Goal: Find contact information: Find contact information

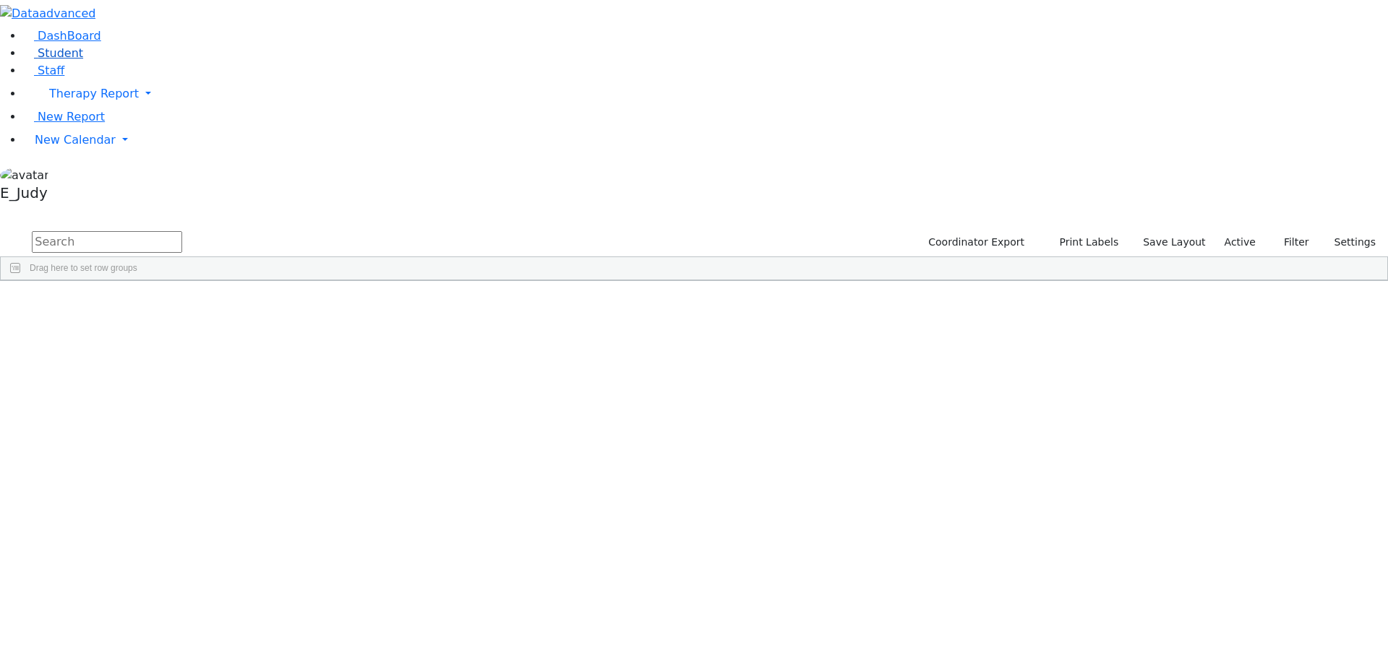
click at [38, 60] on span "Student" at bounding box center [61, 53] width 46 height 14
click at [182, 231] on input "text" at bounding box center [107, 242] width 150 height 22
type input "aker"
click at [183, 304] on div "Aker" at bounding box center [137, 314] width 92 height 20
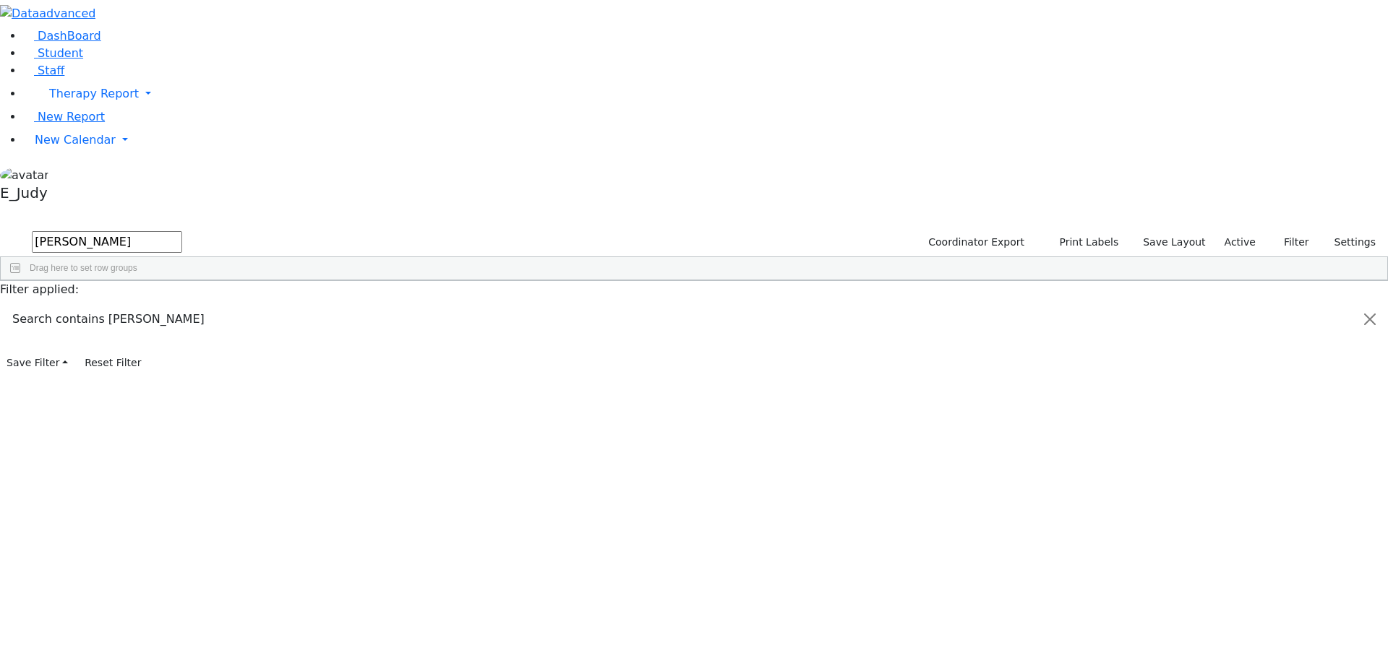
click at [183, 304] on div "Aker" at bounding box center [137, 314] width 92 height 20
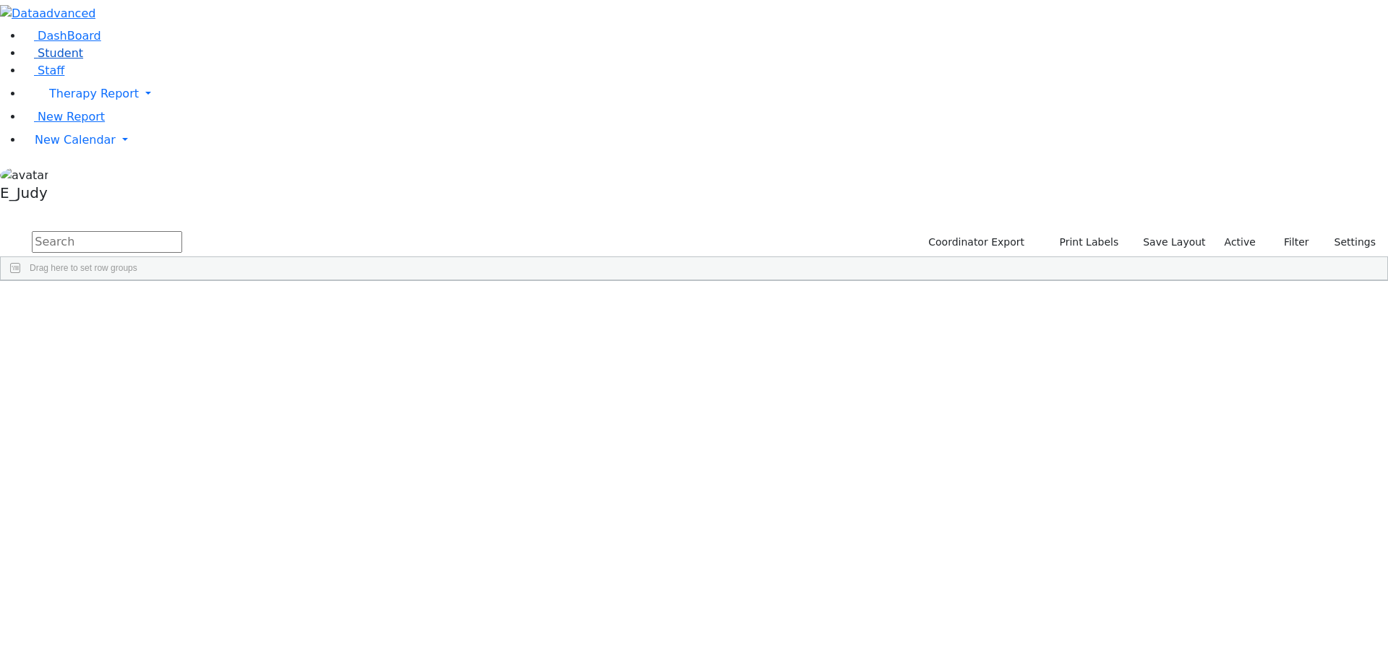
click at [45, 60] on span "Student" at bounding box center [61, 53] width 46 height 14
click at [182, 231] on input "text" at bounding box center [107, 242] width 150 height 22
type input "mos"
click at [183, 370] on div "Mosesson" at bounding box center [137, 380] width 92 height 20
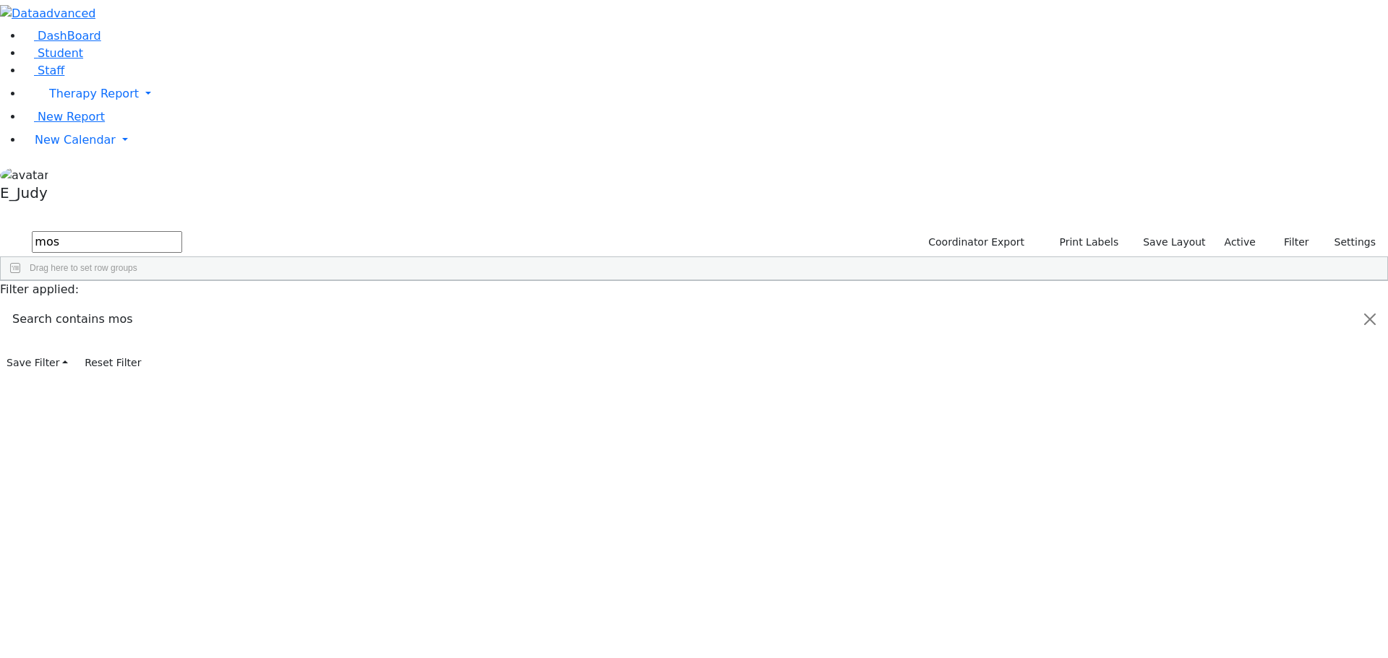
click at [183, 370] on div "Mosesson" at bounding box center [137, 380] width 92 height 20
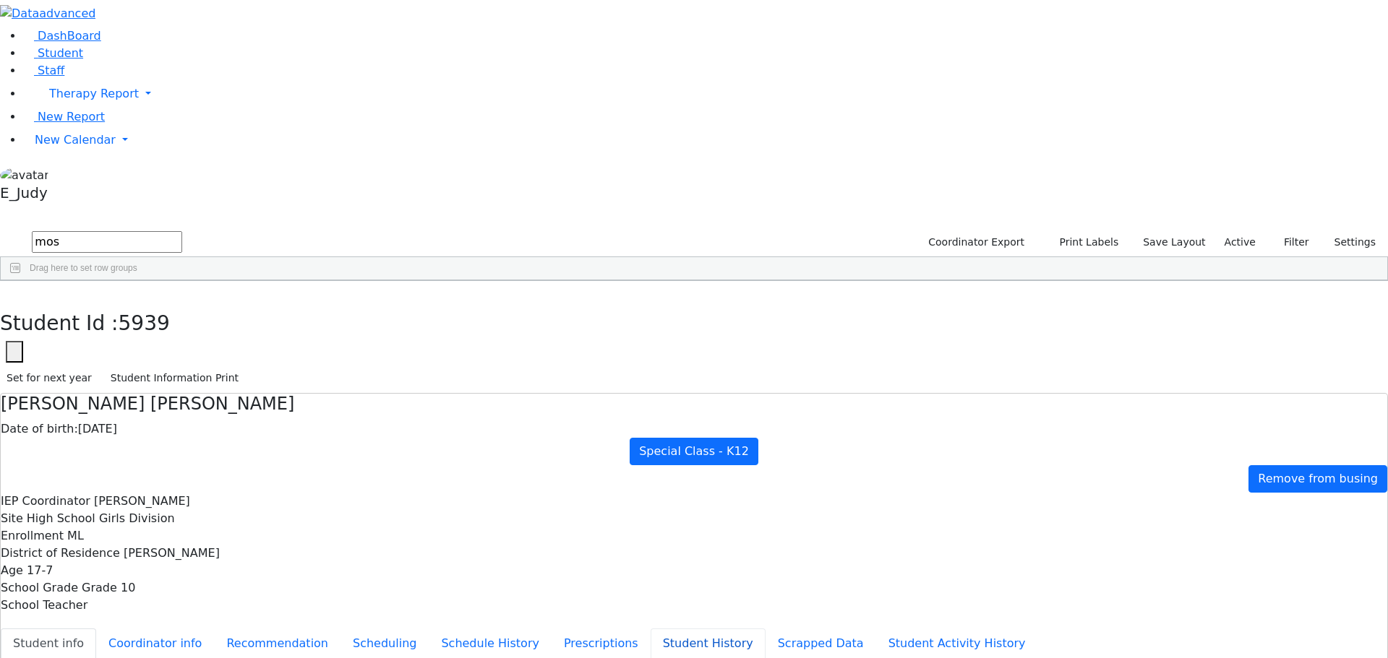
click at [650, 629] on button "Student History" at bounding box center [707, 644] width 115 height 30
click at [551, 629] on button "Prescriptions" at bounding box center [600, 644] width 99 height 30
click at [340, 629] on button "Recommendation" at bounding box center [277, 644] width 126 height 30
checkbox input "true"
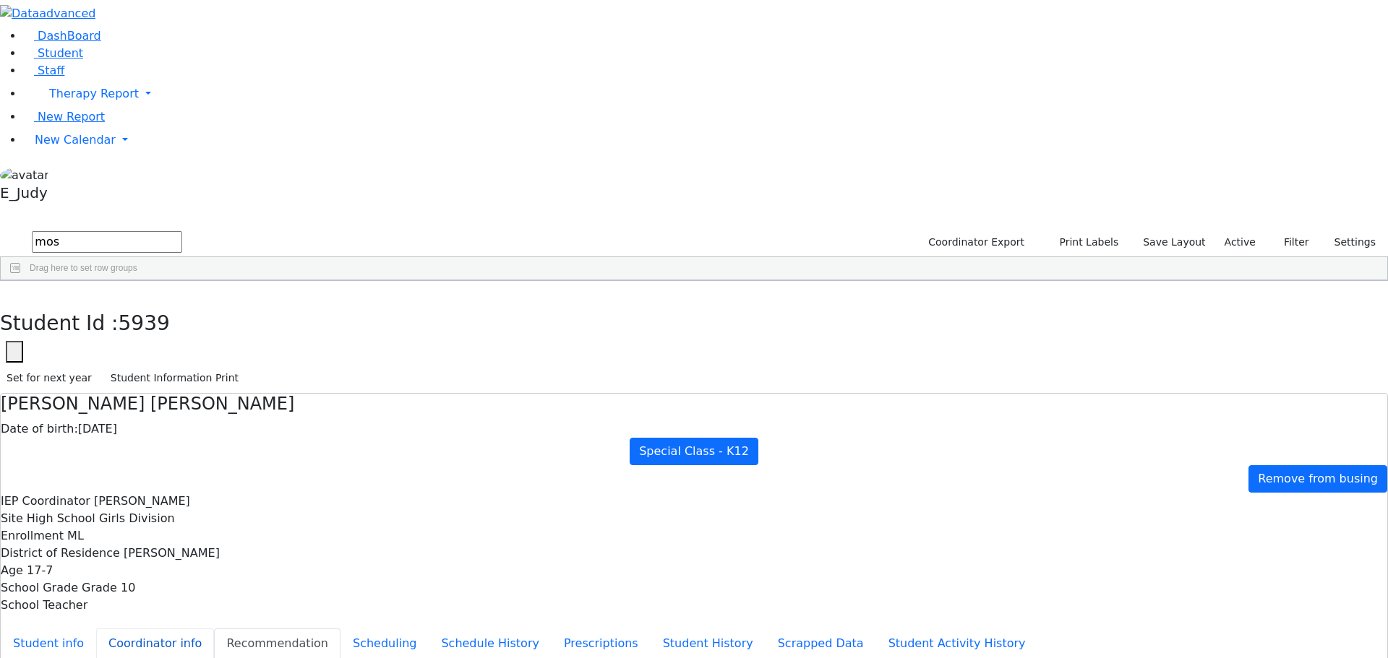
click at [214, 629] on button "Coordinator info" at bounding box center [155, 644] width 118 height 30
click at [96, 629] on button "Student info" at bounding box center [48, 644] width 95 height 30
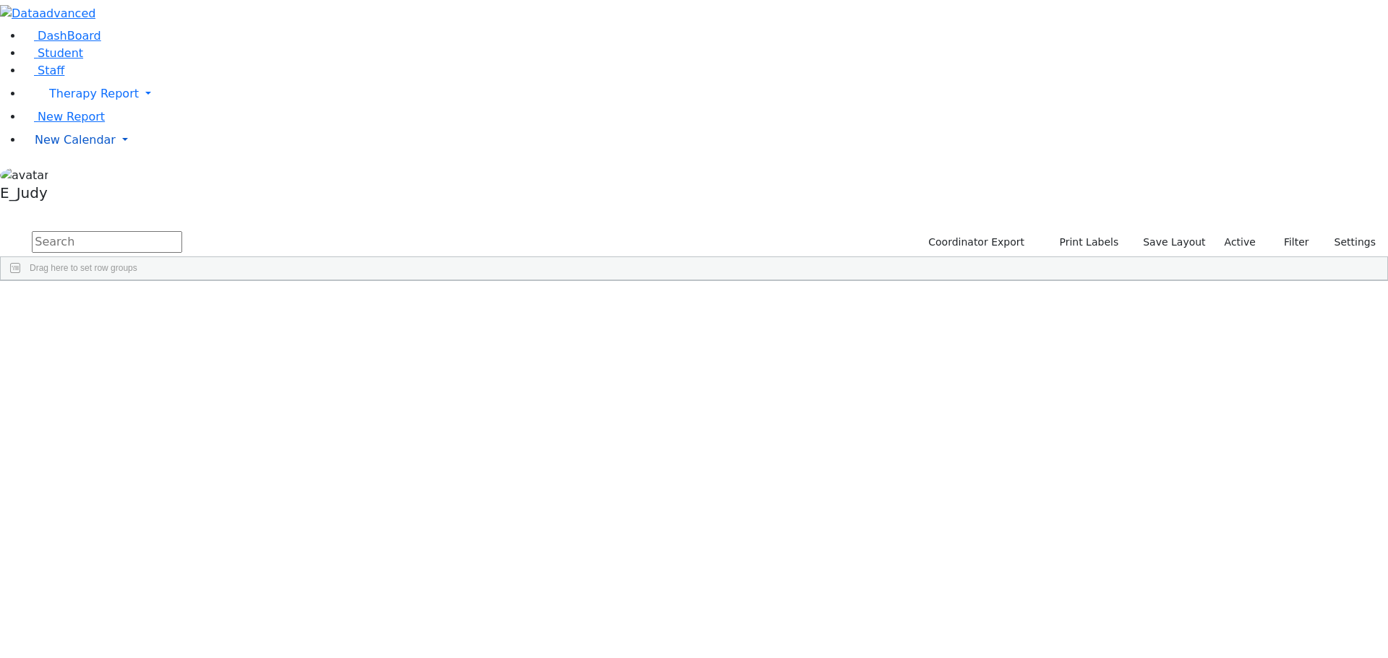
click at [138, 108] on link "New Calendar" at bounding box center [705, 93] width 1364 height 29
click at [79, 176] on span "Calendar" at bounding box center [57, 169] width 52 height 14
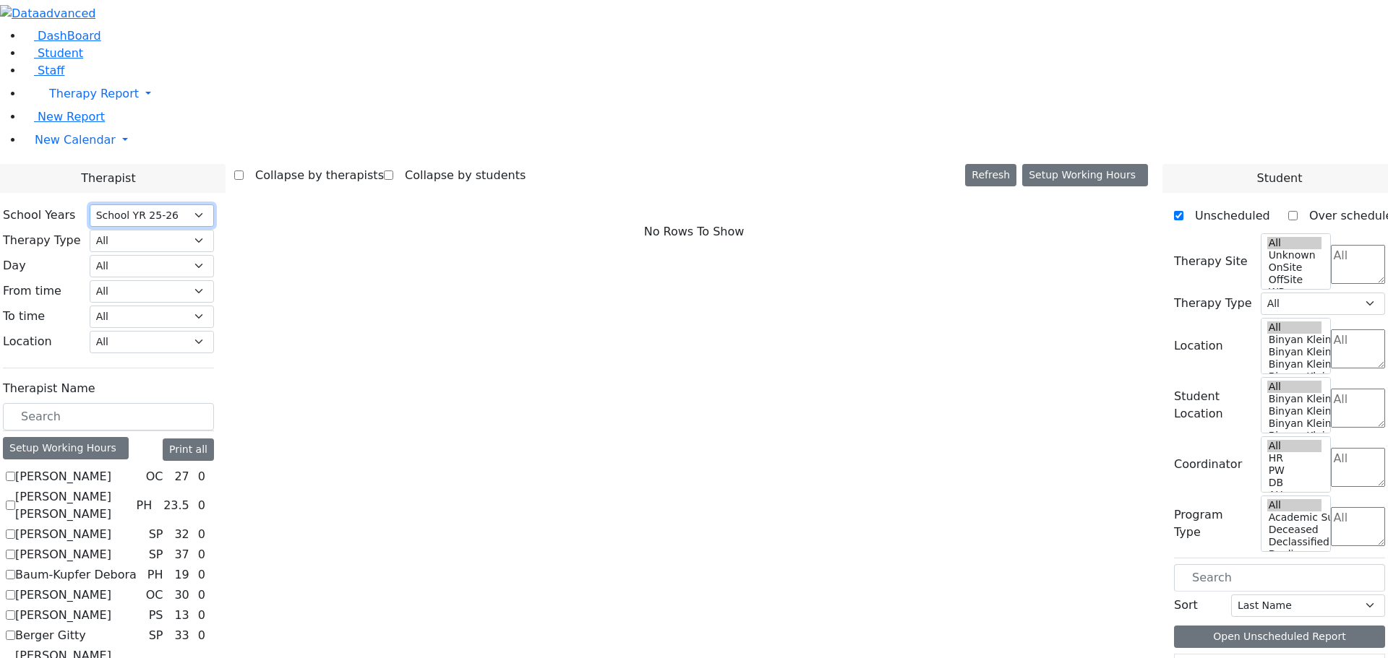
click at [214, 205] on select "Select School YR Summer YR 25 School YR 25-26 Summer YR 25 School YR 24-25 Summ…" at bounding box center [152, 216] width 124 height 22
select select "210"
click at [214, 205] on select "Select School YR Summer YR 25 School YR 25-26 Summer YR 25 School YR 24-25 Summ…" at bounding box center [152, 216] width 124 height 22
click at [214, 403] on input "text" at bounding box center [108, 416] width 211 height 27
click at [38, 60] on span "Student" at bounding box center [61, 53] width 46 height 14
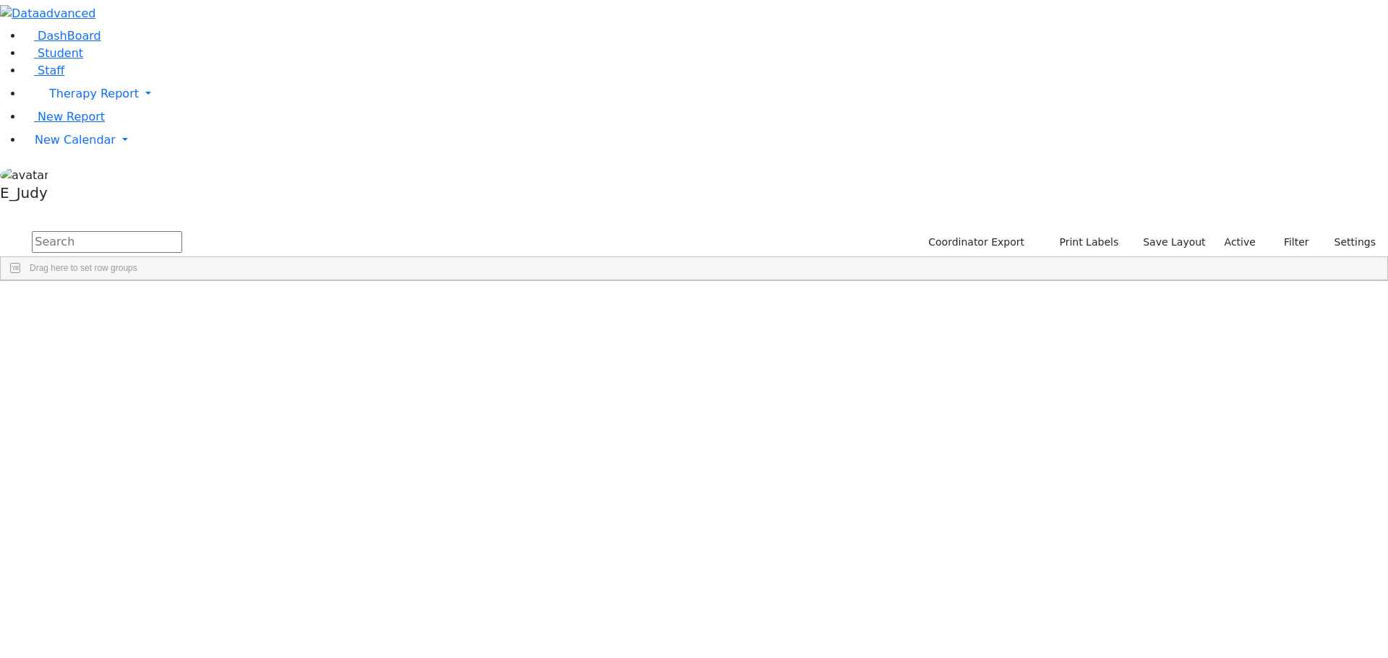
click at [182, 231] on input "text" at bounding box center [107, 242] width 150 height 22
type input "mos"
click at [183, 370] on div "[PERSON_NAME]" at bounding box center [137, 380] width 92 height 20
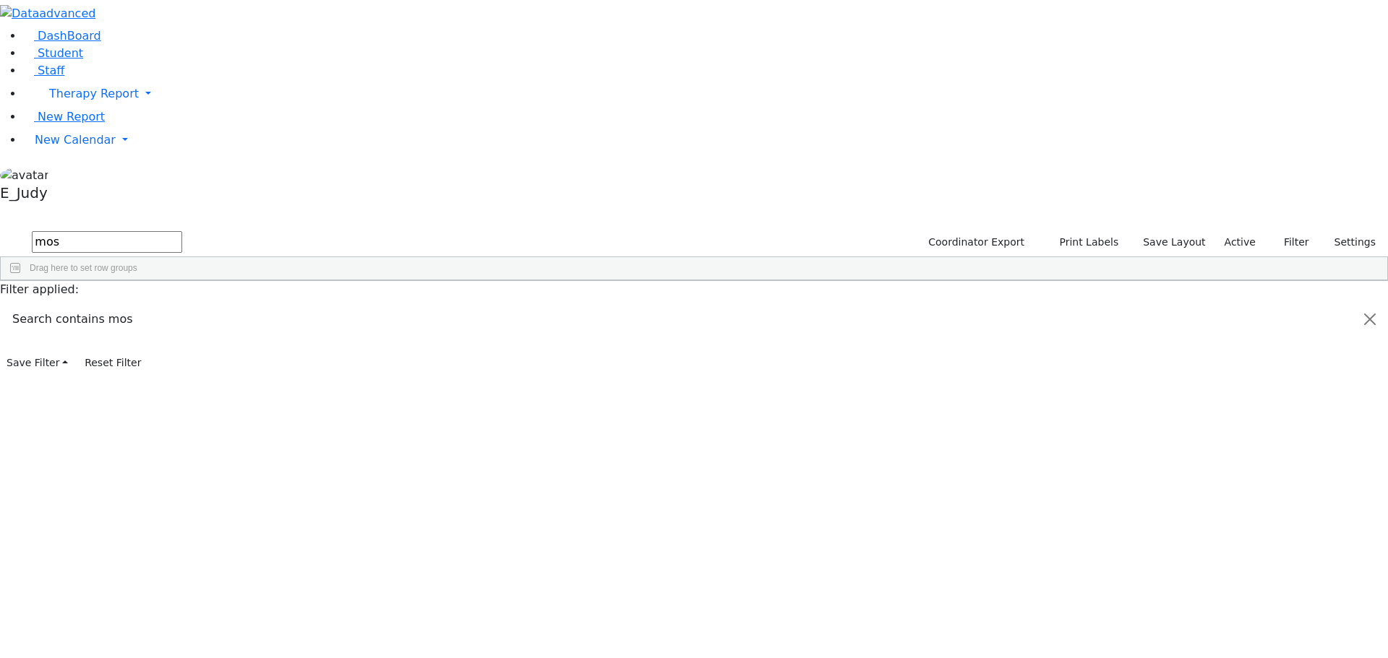
click at [183, 370] on div "[PERSON_NAME]" at bounding box center [137, 380] width 92 height 20
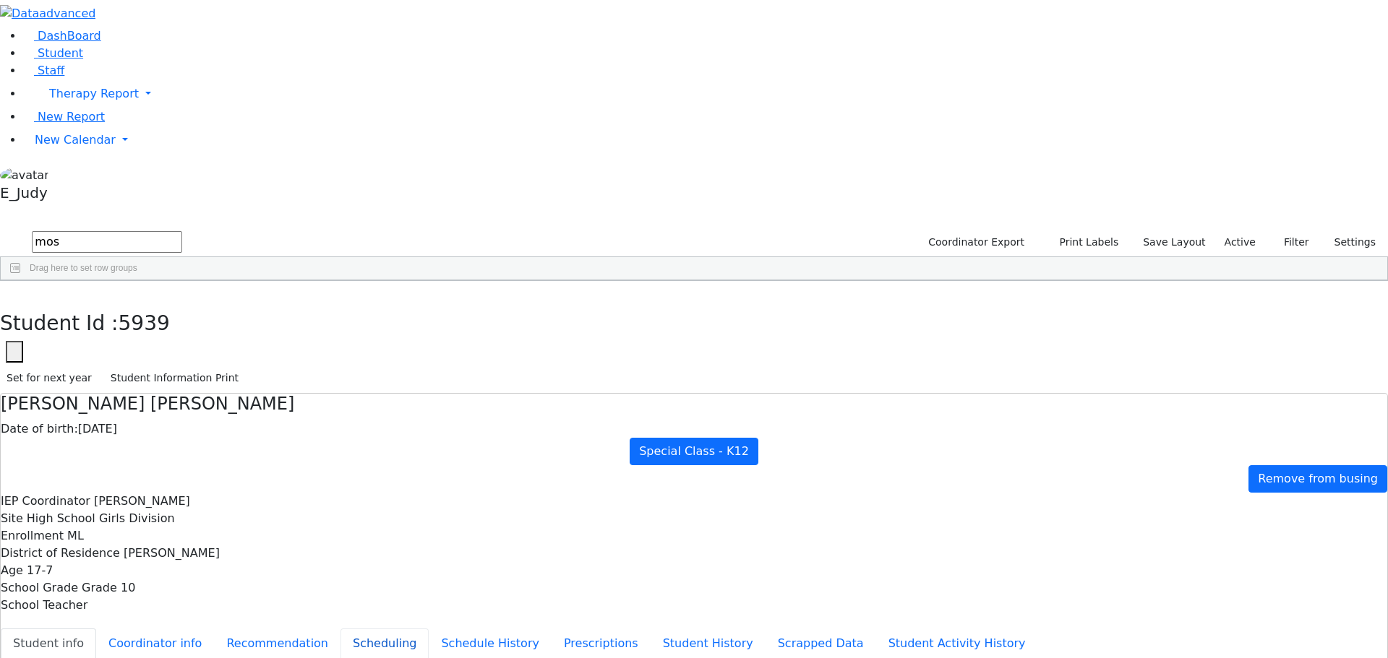
click at [340, 629] on button "Scheduling" at bounding box center [384, 644] width 88 height 30
click at [14, 292] on icon "button" at bounding box center [11, 296] width 8 height 9
click at [49, 77] on span "Staff" at bounding box center [51, 71] width 27 height 14
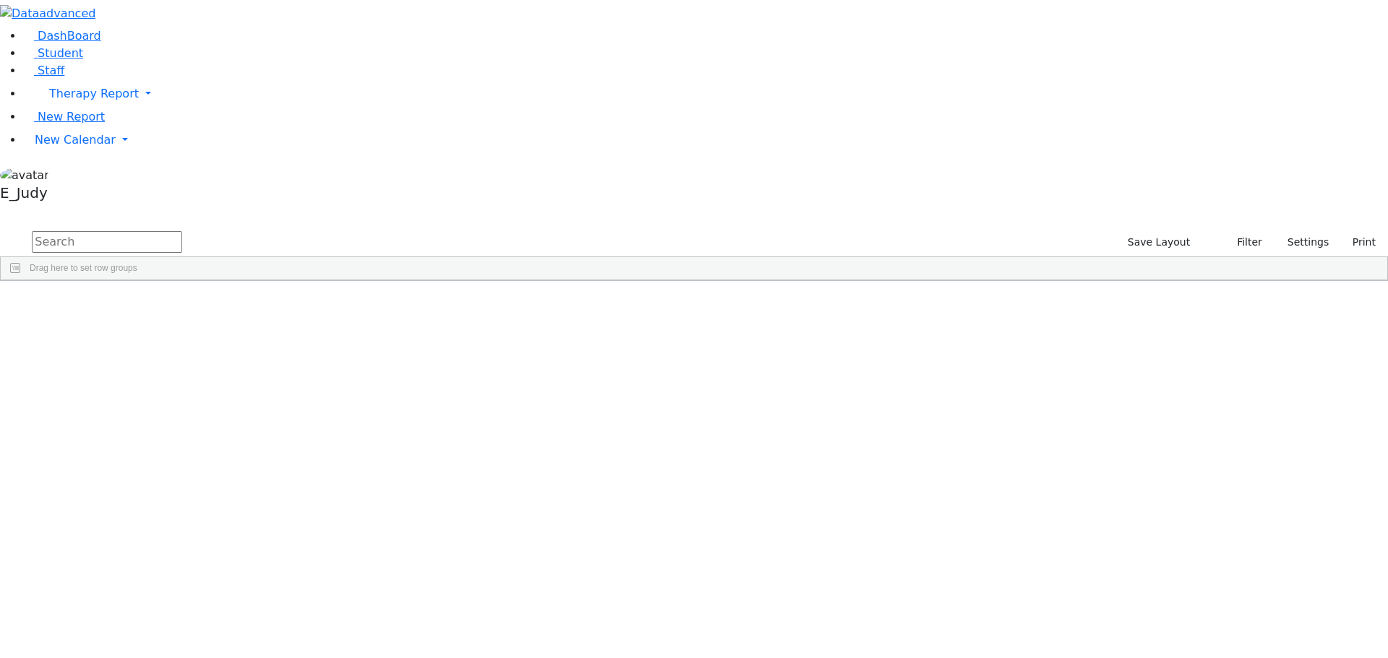
click at [182, 231] on input "text" at bounding box center [107, 242] width 150 height 22
type input "kenig"
click at [423, 304] on div "[MEDICAL_DATA]" at bounding box center [380, 314] width 85 height 20
click at [142, 108] on link "Therapy Report" at bounding box center [705, 93] width 1364 height 29
click at [417, 304] on div "11297 Kenig Shira Occupational Therapist Occupational Therapy --- (718) 717-967…" at bounding box center [686, 314] width 1371 height 20
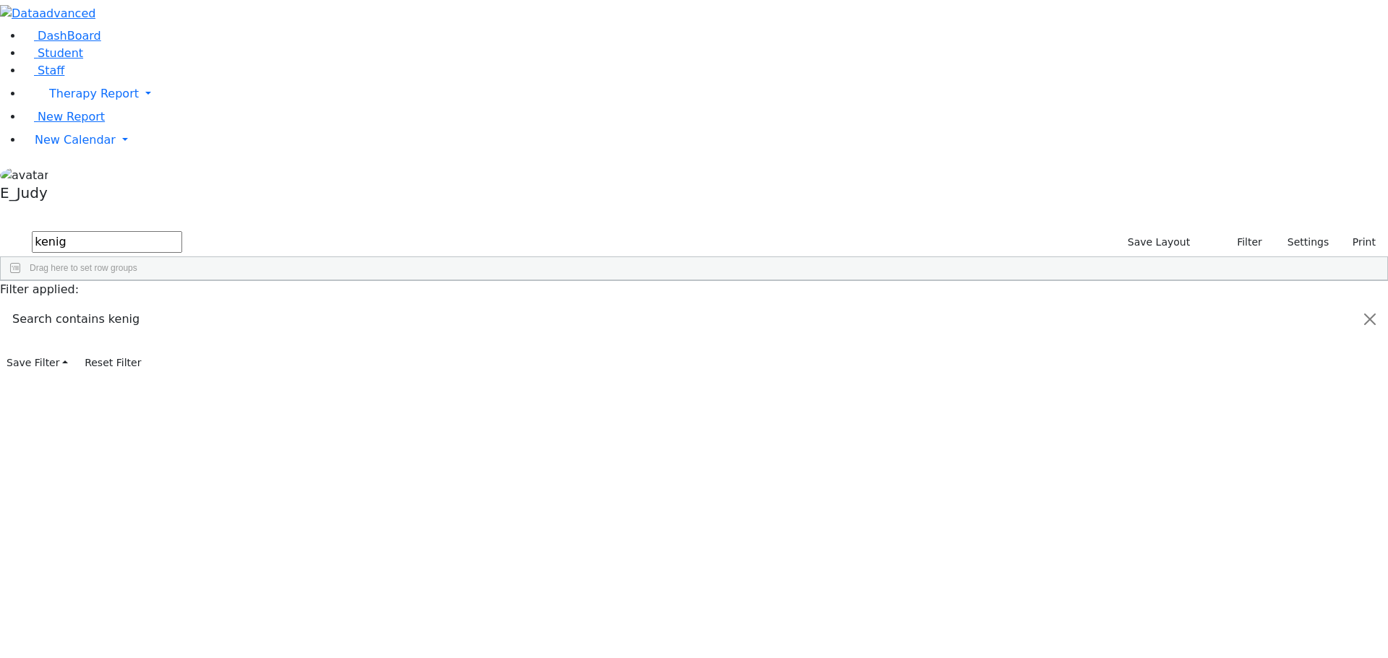
click at [182, 231] on input "kenig" at bounding box center [107, 242] width 150 height 22
click at [207, 304] on div "11297 Kenig Shira Occupational Therapist Occupational Therapy --- (718) 717-967…" at bounding box center [686, 314] width 1371 height 20
click at [593, 304] on div "(718) 717-9671" at bounding box center [550, 314] width 85 height 20
click at [679, 304] on div "kenig.shira@gmail.com" at bounding box center [635, 314] width 85 height 20
click at [593, 304] on div "(718) 717-9671" at bounding box center [550, 314] width 85 height 20
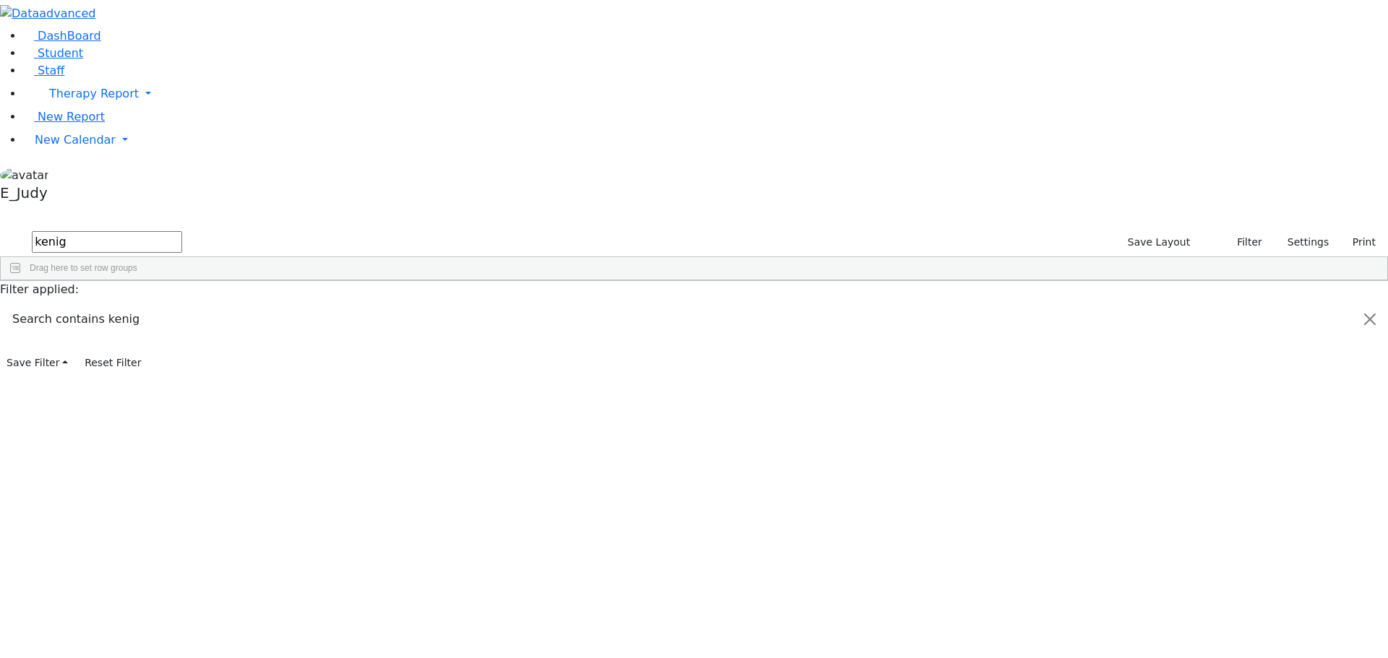
click at [508, 304] on div "---" at bounding box center [465, 314] width 85 height 20
click at [423, 304] on div "[MEDICAL_DATA]" at bounding box center [380, 314] width 85 height 20
click at [338, 304] on div "Occupational Therapist" at bounding box center [294, 314] width 85 height 20
